Goal: Task Accomplishment & Management: Manage account settings

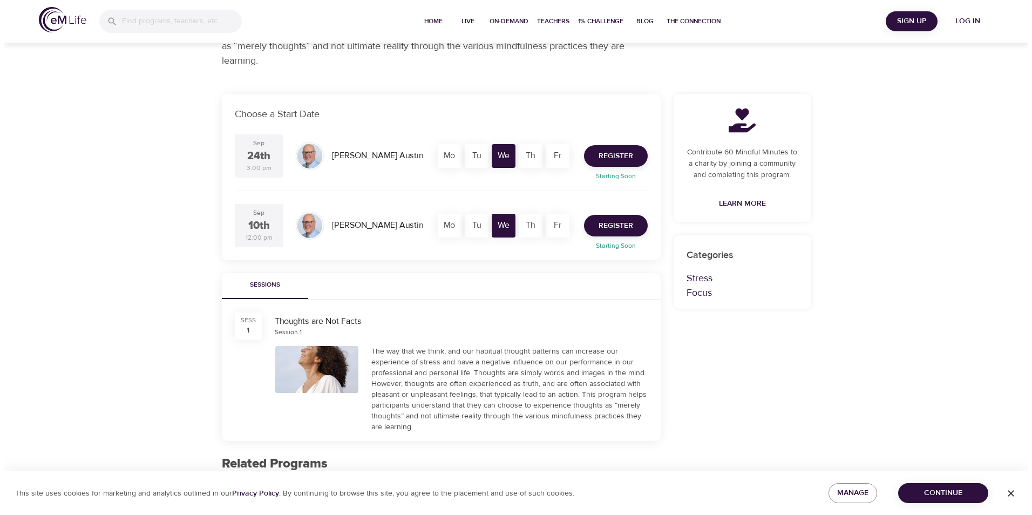
scroll to position [108, 0]
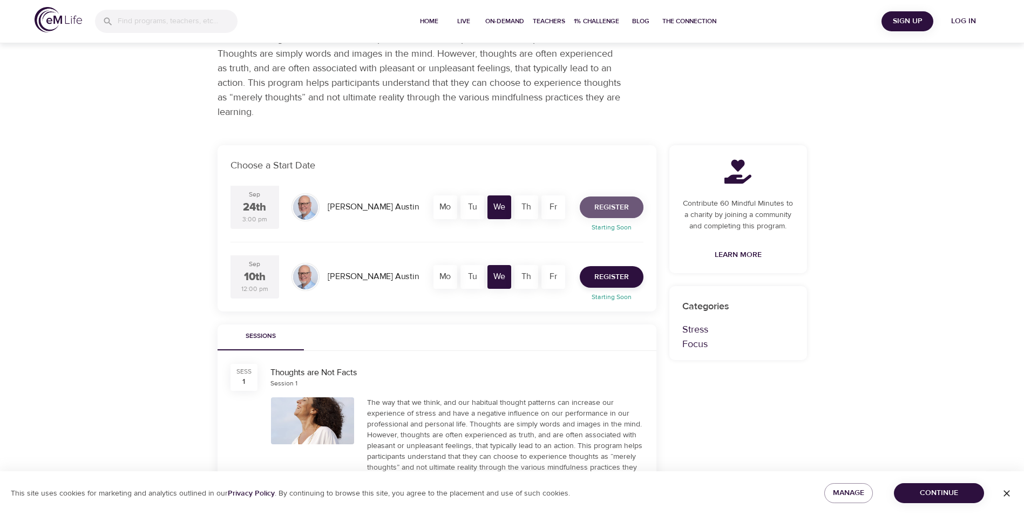
click at [610, 207] on span "Register" at bounding box center [611, 207] width 35 height 13
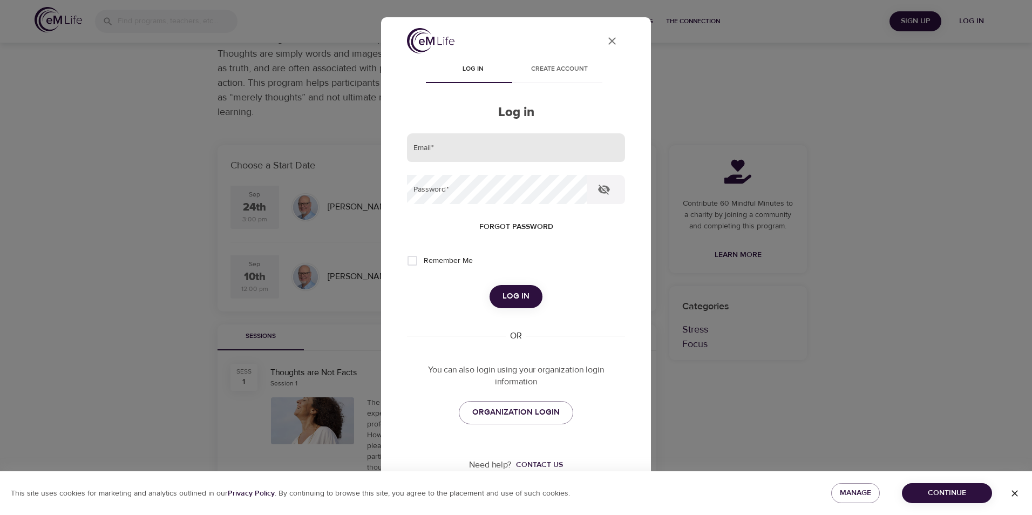
click at [462, 152] on input "email" at bounding box center [516, 147] width 218 height 29
type input "[EMAIL_ADDRESS][DOMAIN_NAME]"
click at [508, 227] on span "Forgot password" at bounding box center [516, 226] width 74 height 13
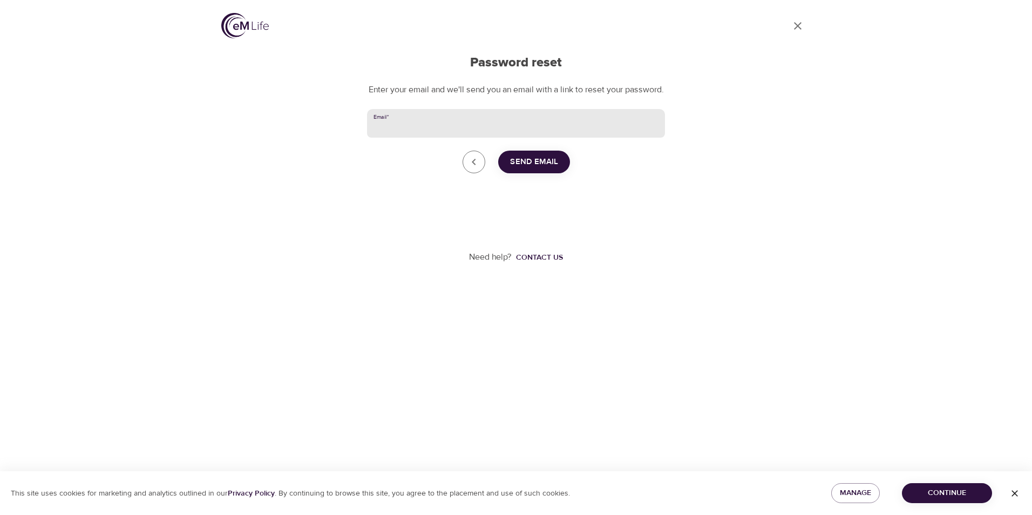
click at [480, 138] on input "Email   *" at bounding box center [516, 123] width 298 height 29
type input "[EMAIL_ADDRESS][DOMAIN_NAME]"
click at [544, 169] on span "Send Email" at bounding box center [534, 162] width 48 height 14
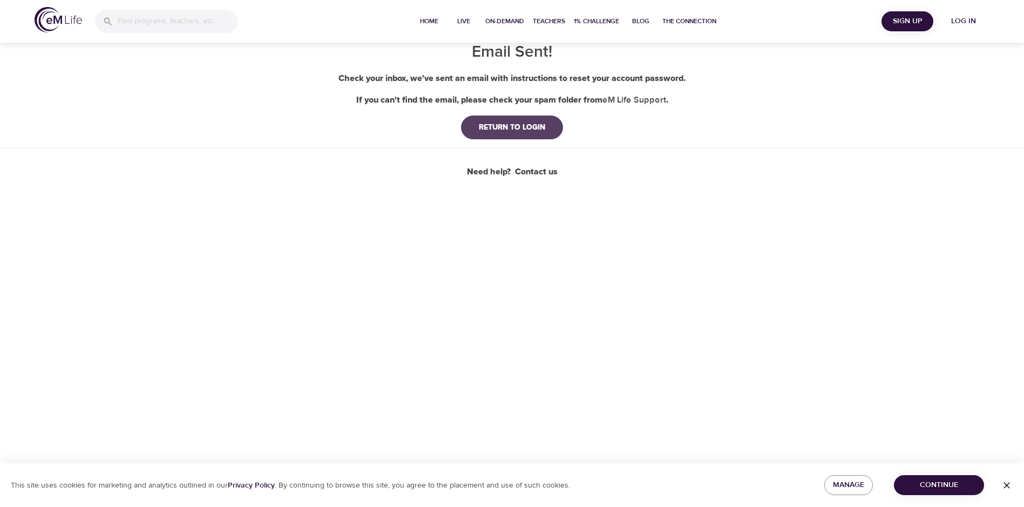
click at [525, 125] on div "RETURN TO LOGIN" at bounding box center [512, 127] width 84 height 11
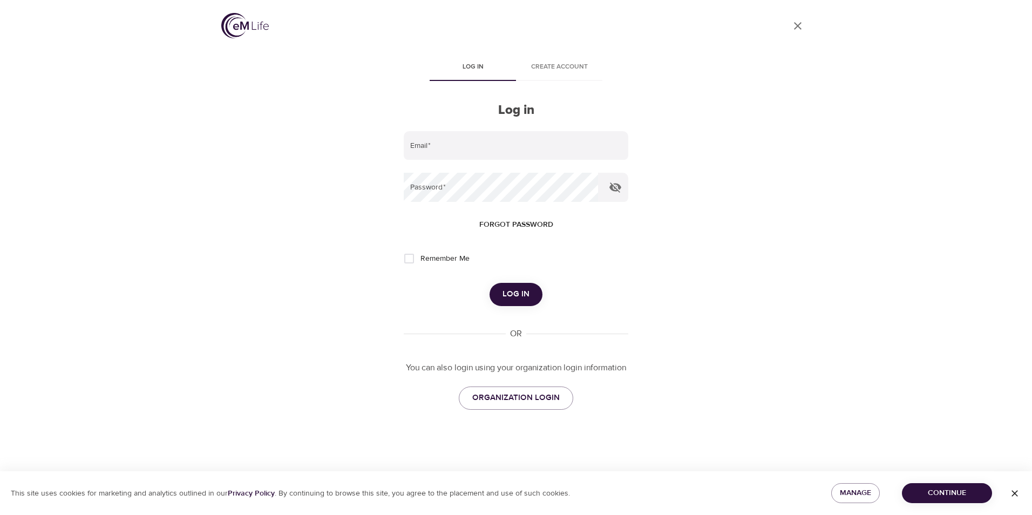
click at [364, 466] on div "Need help? Contact us" at bounding box center [515, 487] width 589 height 56
